Goal: Obtain resource: Download file/media

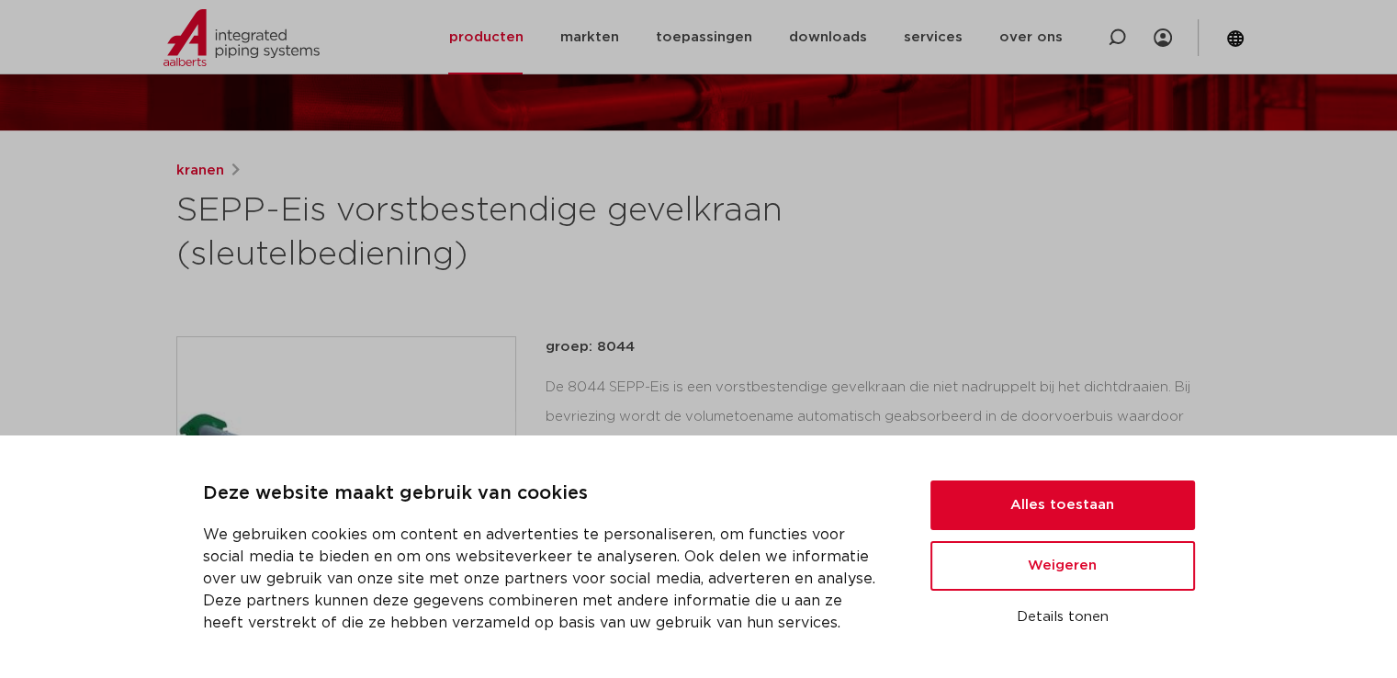
scroll to position [459, 0]
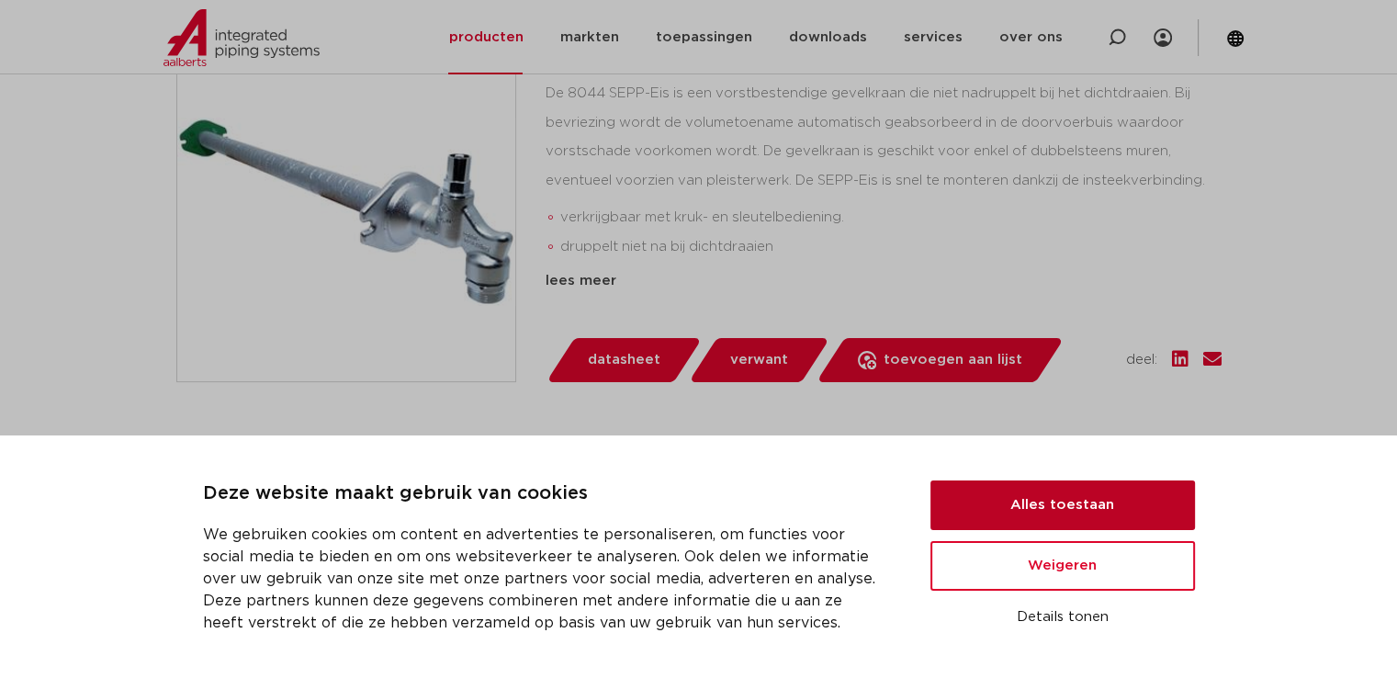
click at [1155, 511] on button "Alles toestaan" at bounding box center [1062, 505] width 265 height 50
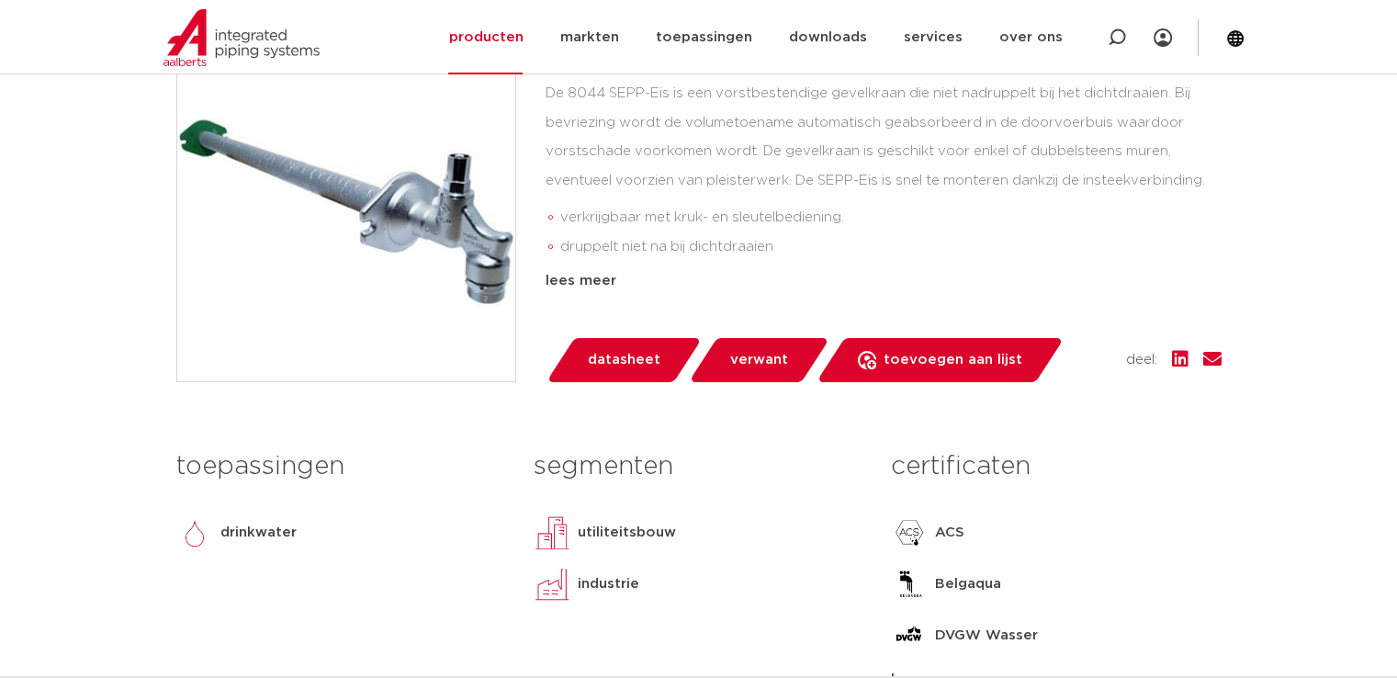
click at [602, 352] on span "datasheet" at bounding box center [624, 359] width 73 height 29
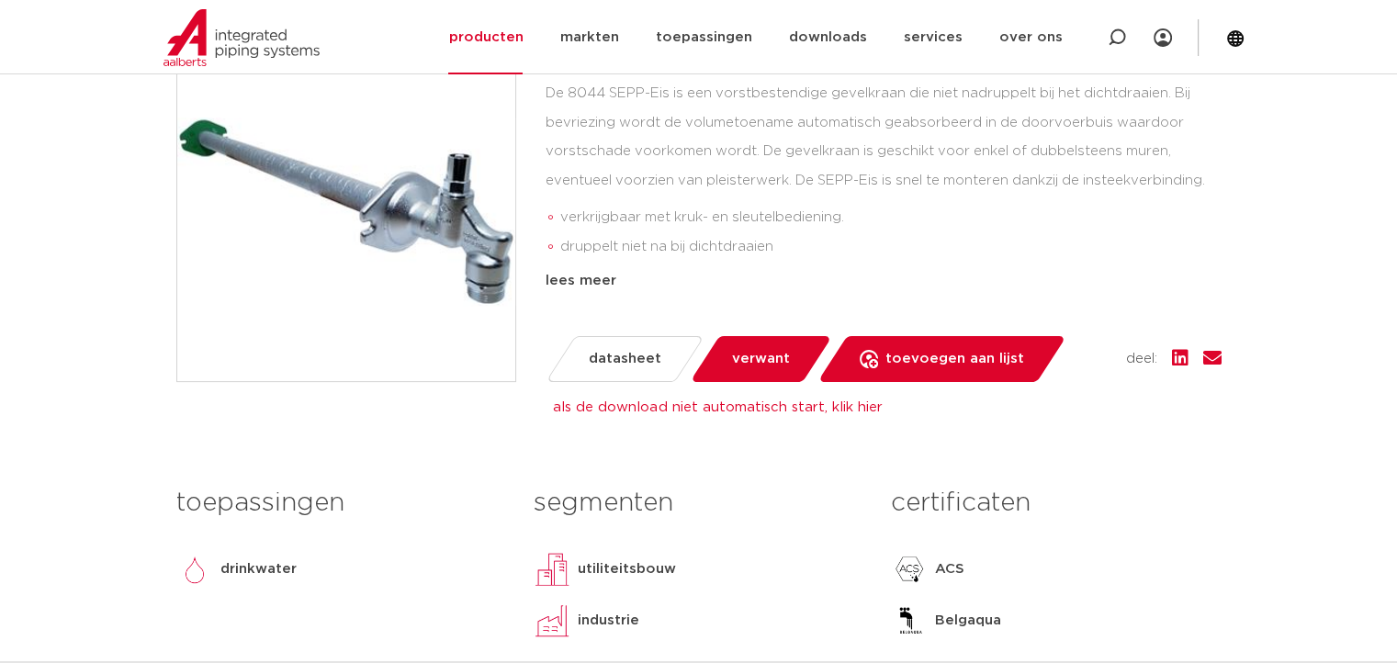
click at [743, 361] on span "verwant" at bounding box center [761, 358] width 58 height 29
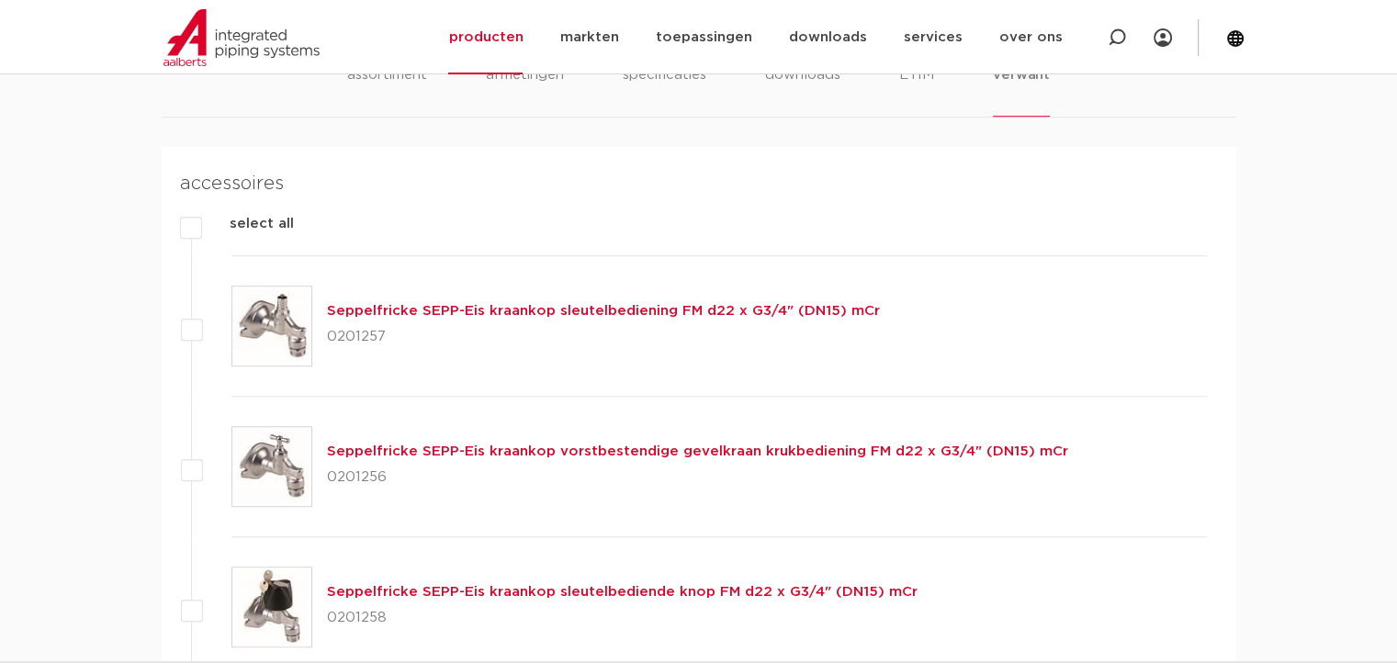
scroll to position [1231, 0]
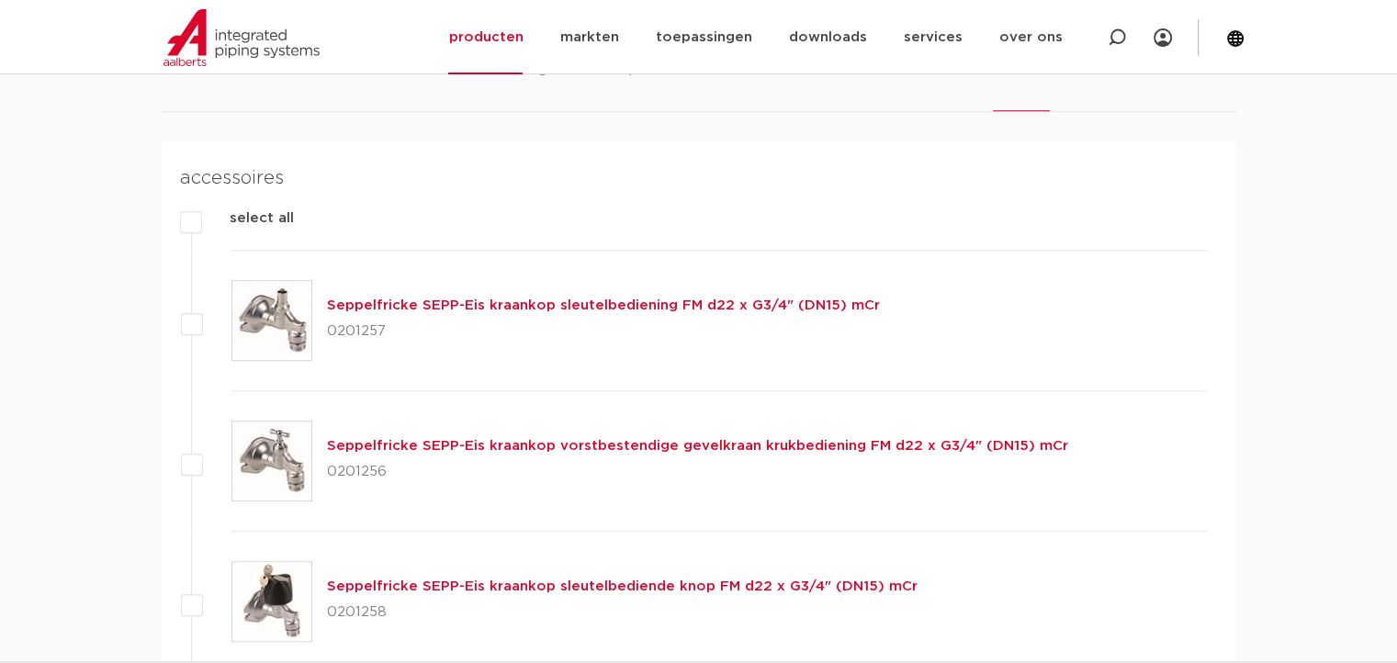
click at [687, 309] on link "Seppelfricke SEPP-Eis kraankop sleutelbediening FM d22 x G3/4" (DN15) mCr" at bounding box center [603, 305] width 553 height 14
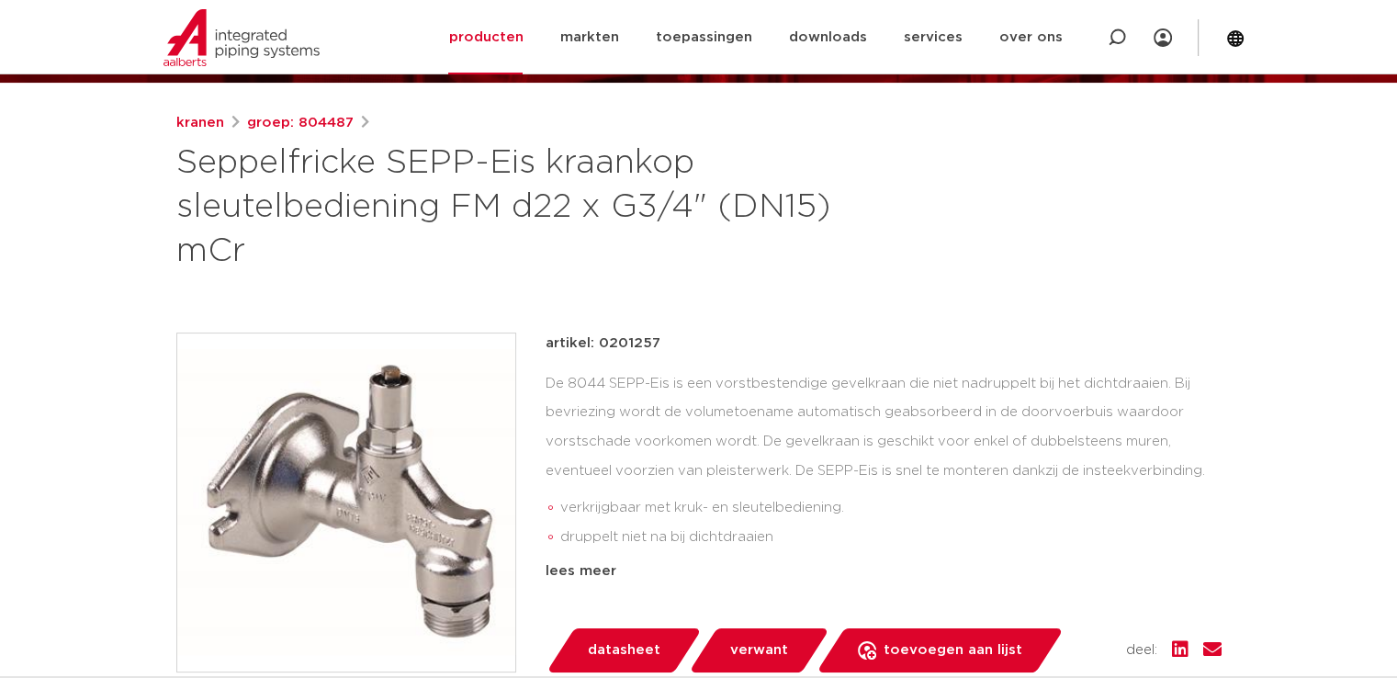
scroll to position [306, 0]
